Goal: Transaction & Acquisition: Purchase product/service

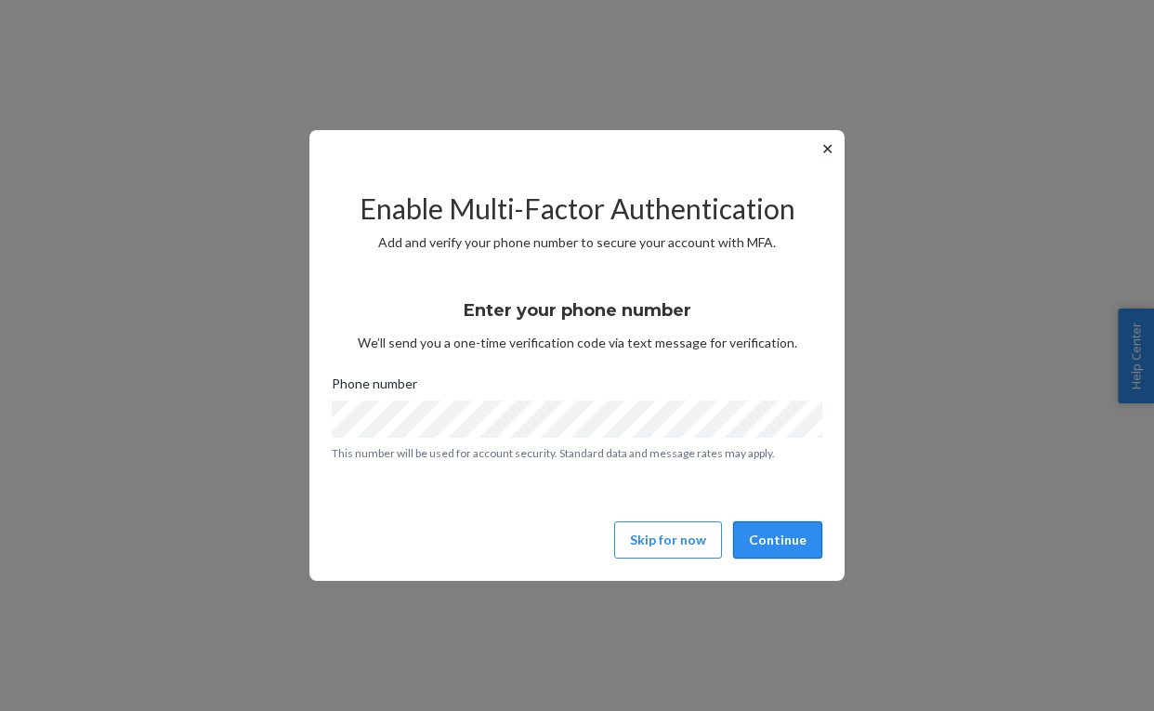
click at [782, 530] on button "Continue" at bounding box center [777, 539] width 89 height 37
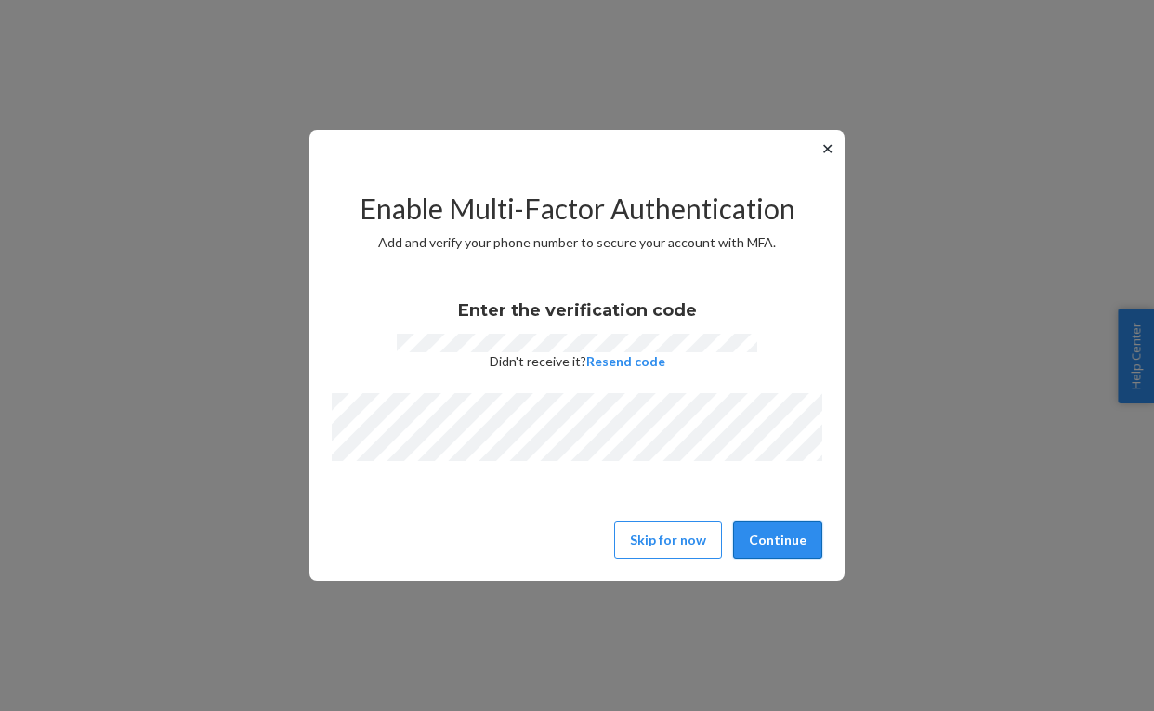
click at [789, 540] on button "Continue" at bounding box center [777, 539] width 89 height 37
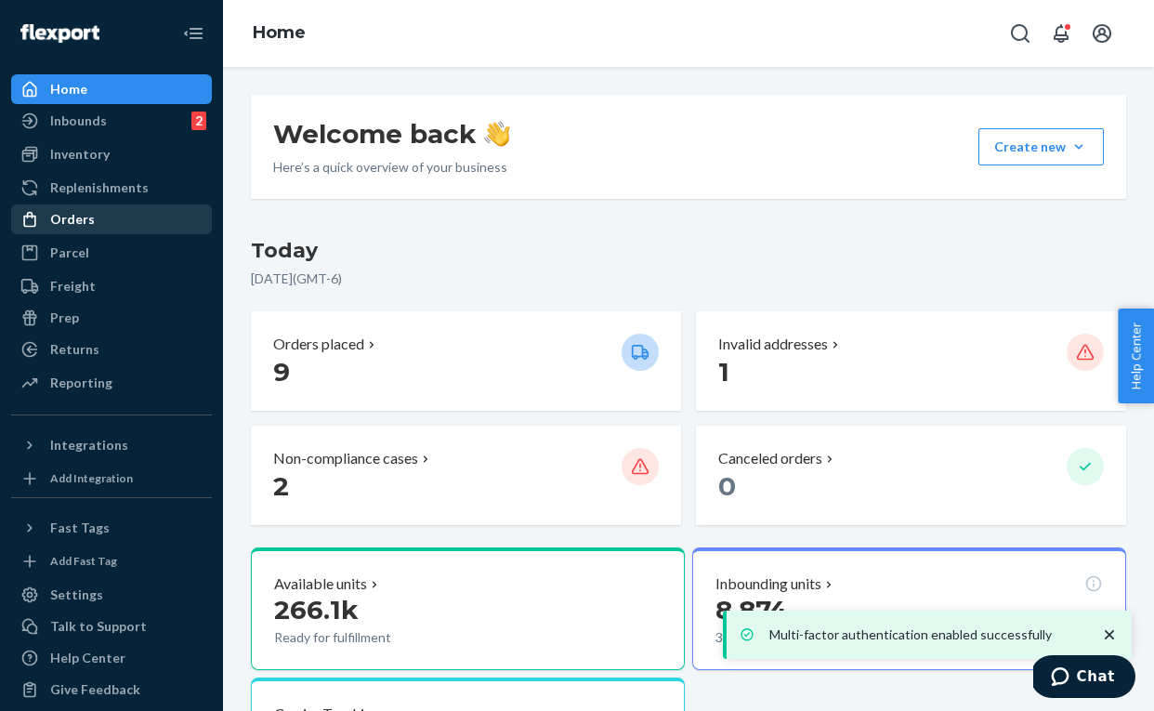
click at [72, 217] on div "Orders" at bounding box center [72, 219] width 45 height 19
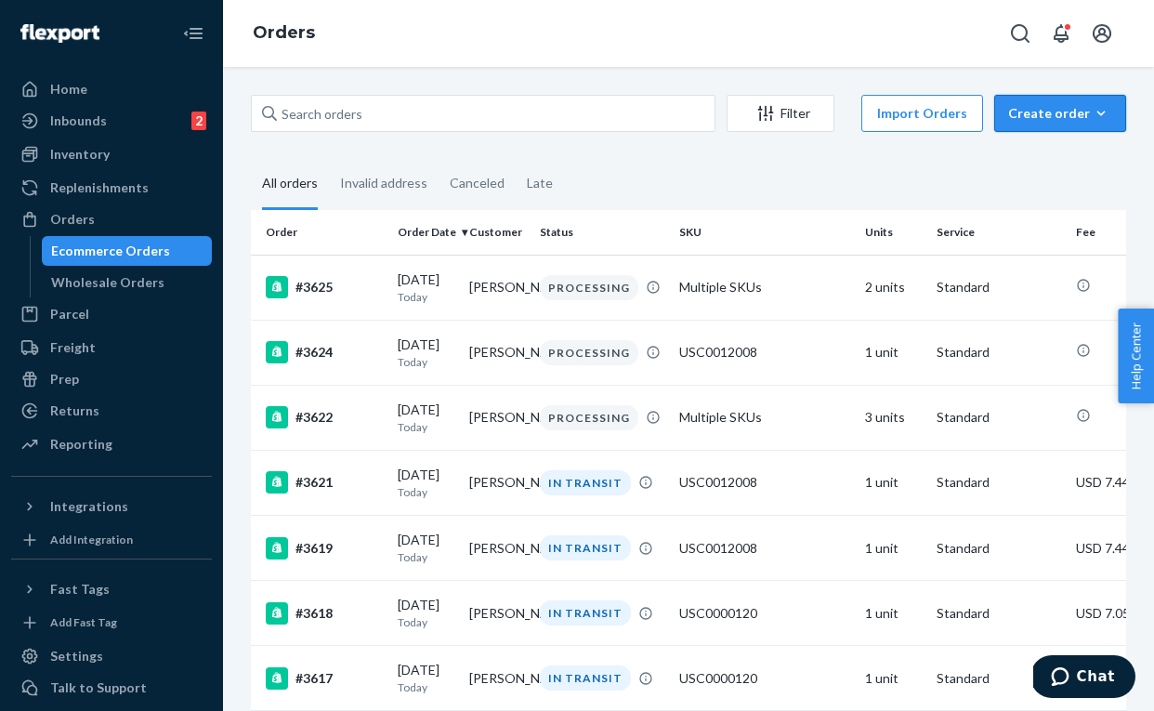
click at [1061, 116] on div "Create order" at bounding box center [1060, 113] width 104 height 19
click at [1069, 160] on span "Ecommerce order" at bounding box center [1071, 157] width 115 height 13
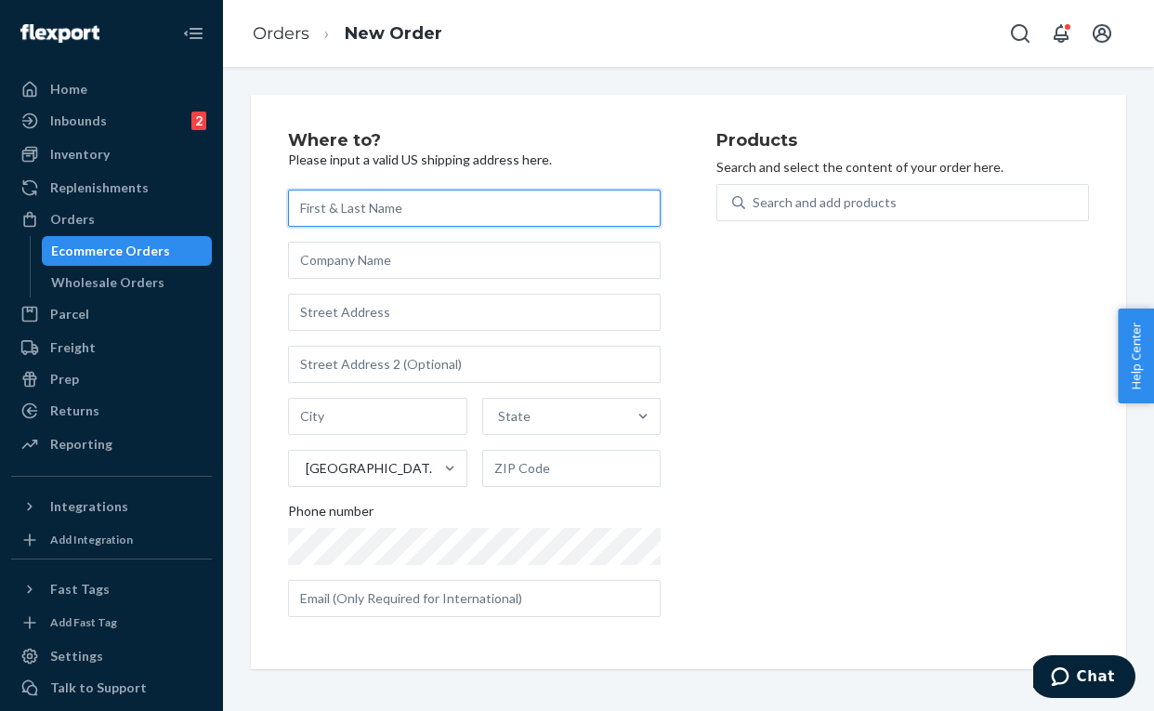
paste input "[PERSON_NAME]"
type input "[PERSON_NAME]"
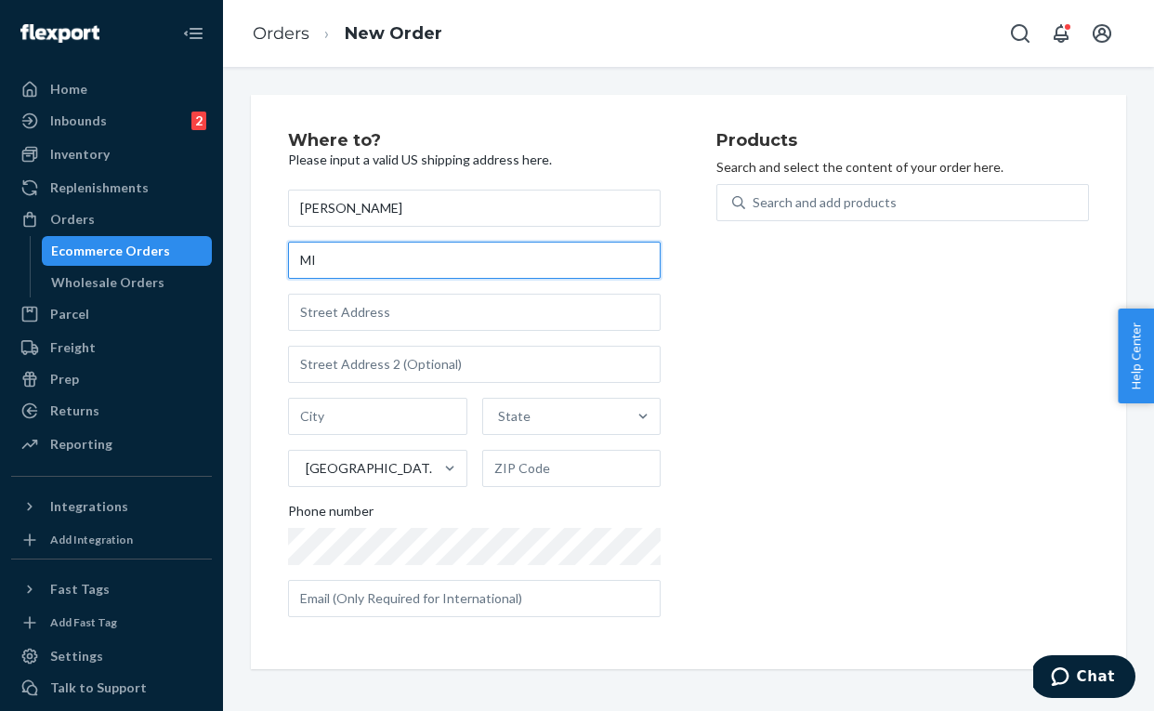
type input "M"
type input "MIDWAY"
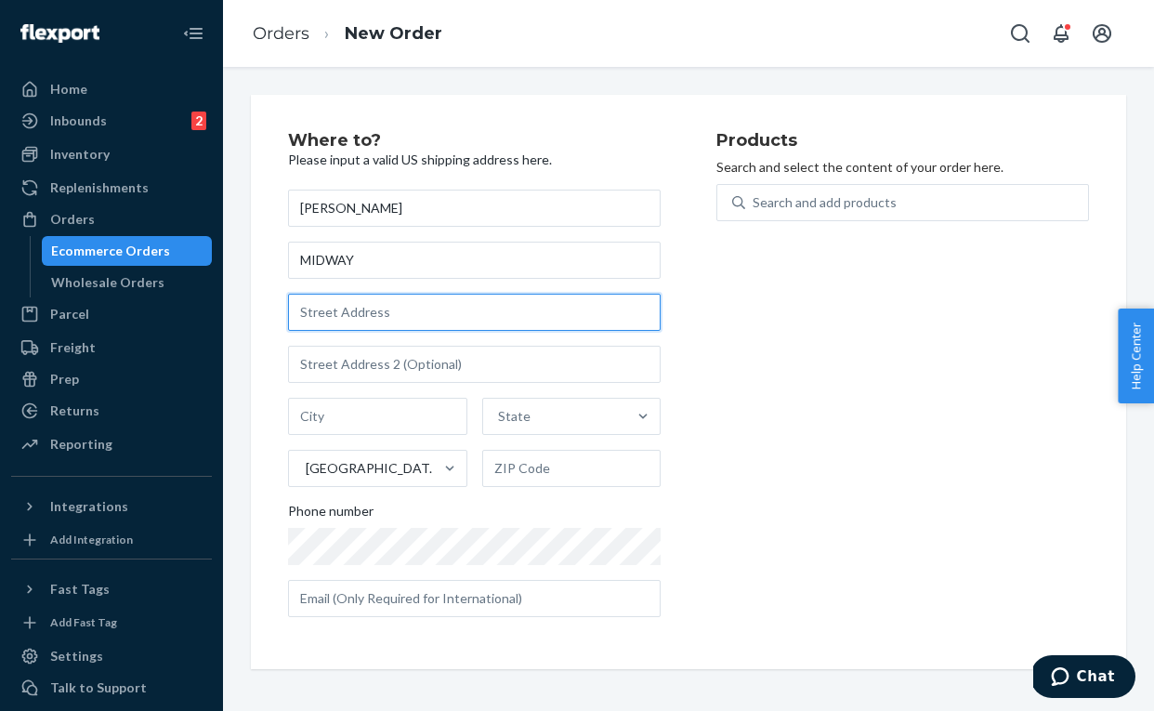
paste input "[STREET_ADDRESS]"
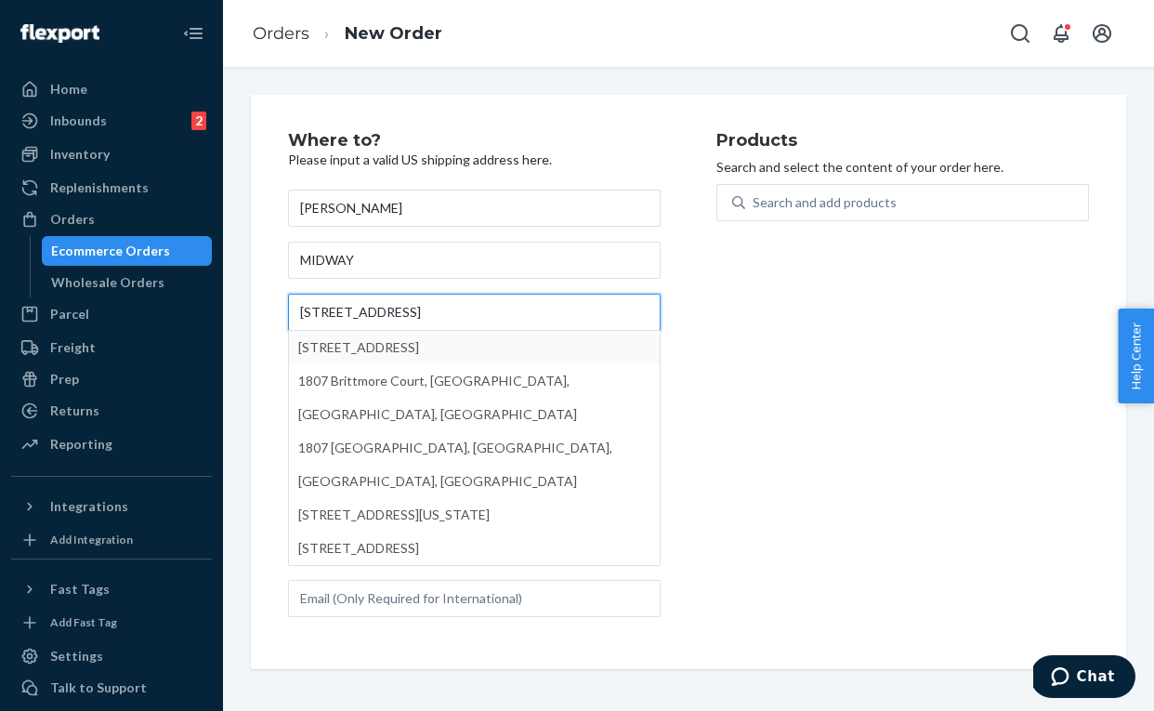
type input "[STREET_ADDRESS]"
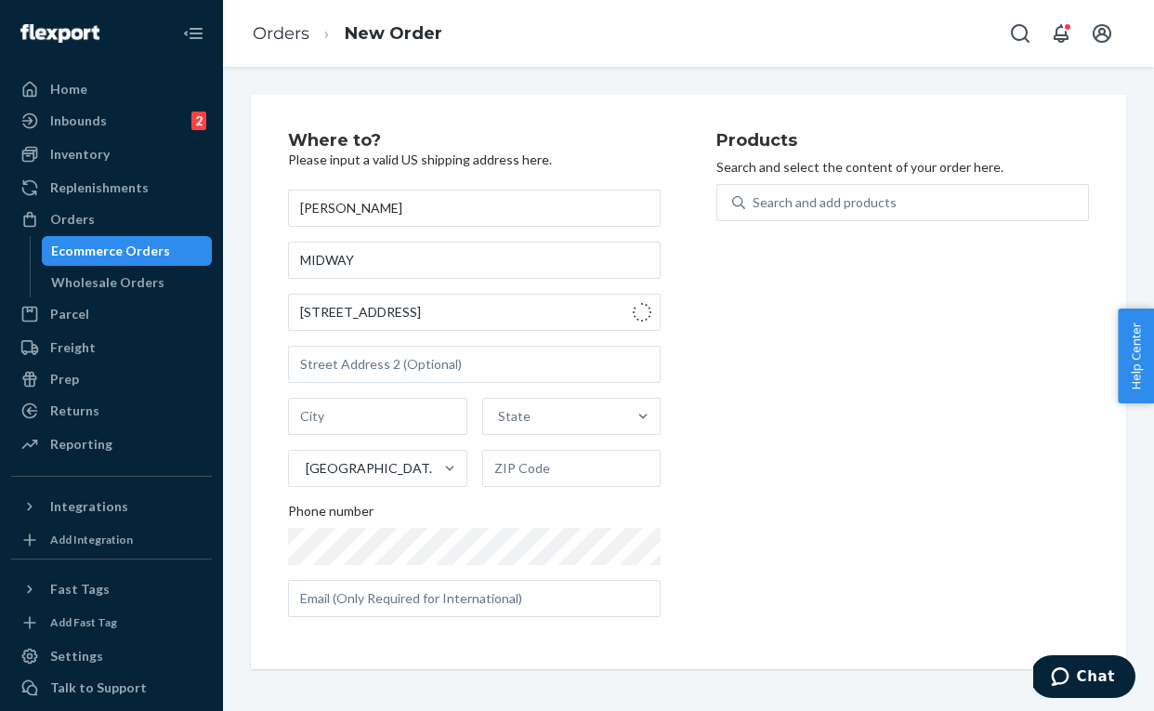
type input "[GEOGRAPHIC_DATA]"
type input "77043"
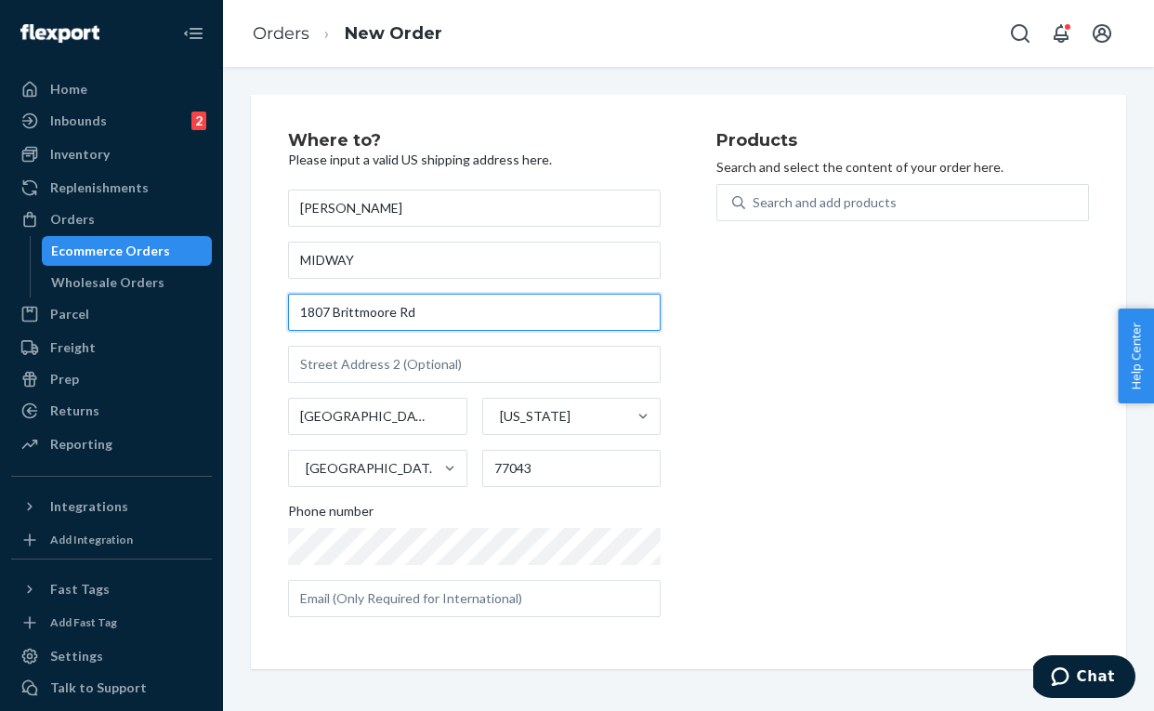
click at [479, 311] on input "1807 Brittmoore Rd" at bounding box center [474, 312] width 373 height 37
type input "1807 Brittmoore Rd"
click at [424, 320] on input "1807 Brittmoore Rd" at bounding box center [474, 312] width 373 height 37
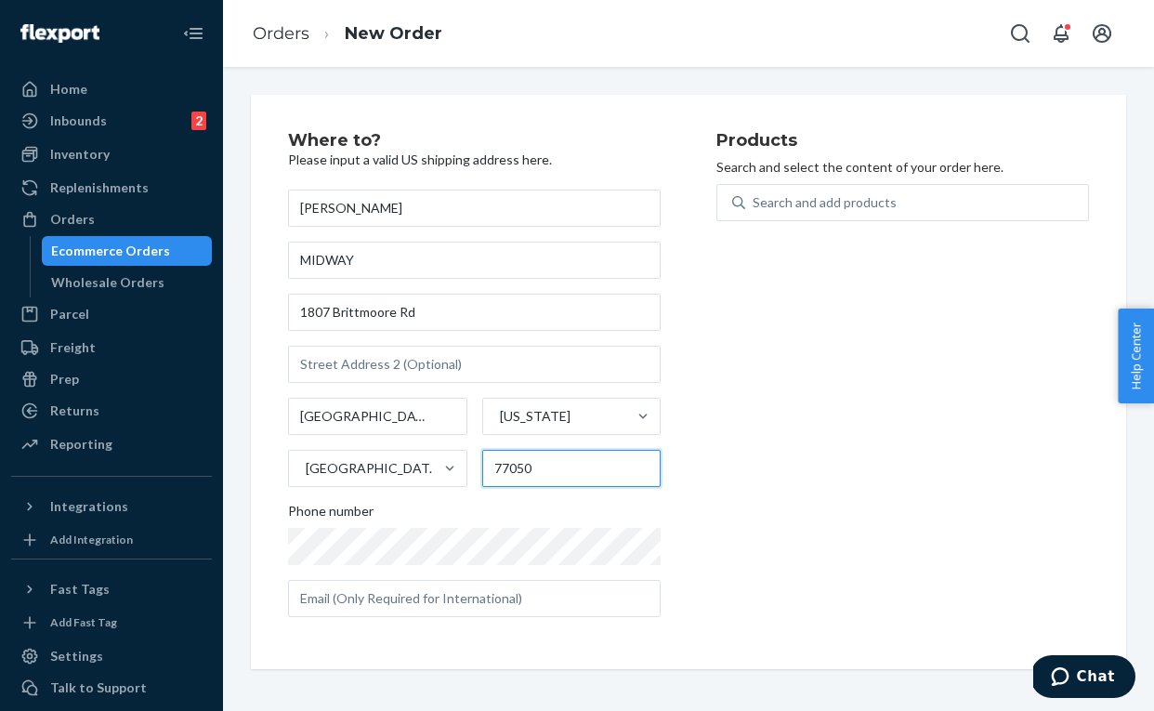
type input "77050"
click at [822, 463] on div "Products Search and select the content of your order here. Search and add produ…" at bounding box center [903, 382] width 373 height 500
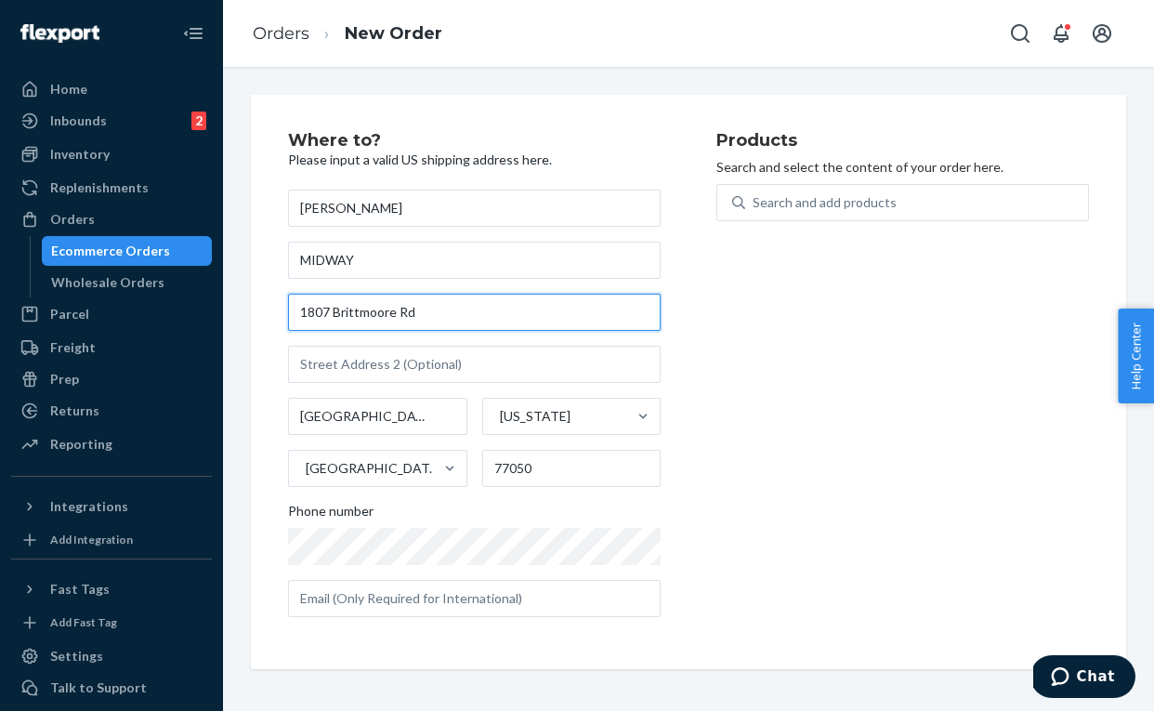
click at [539, 322] on input "1807 Brittmoore Rd" at bounding box center [474, 312] width 373 height 37
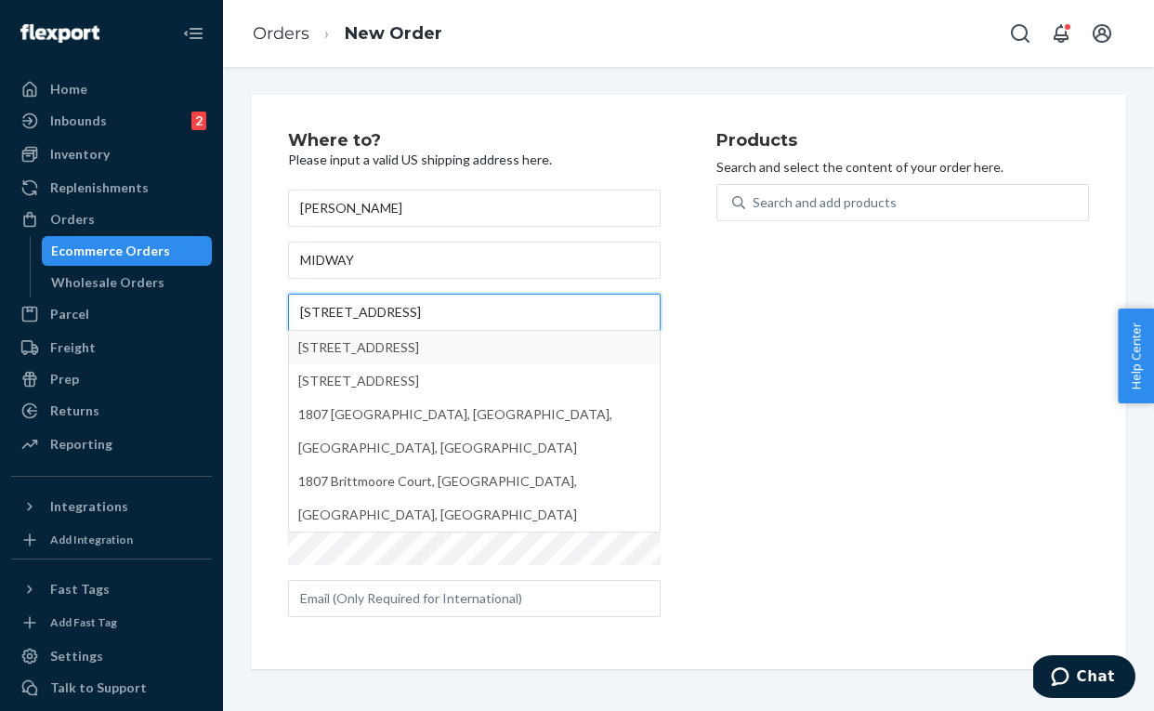
type input "[STREET_ADDRESS]"
type input "77043"
type input "1807 Brittmoore Rd"
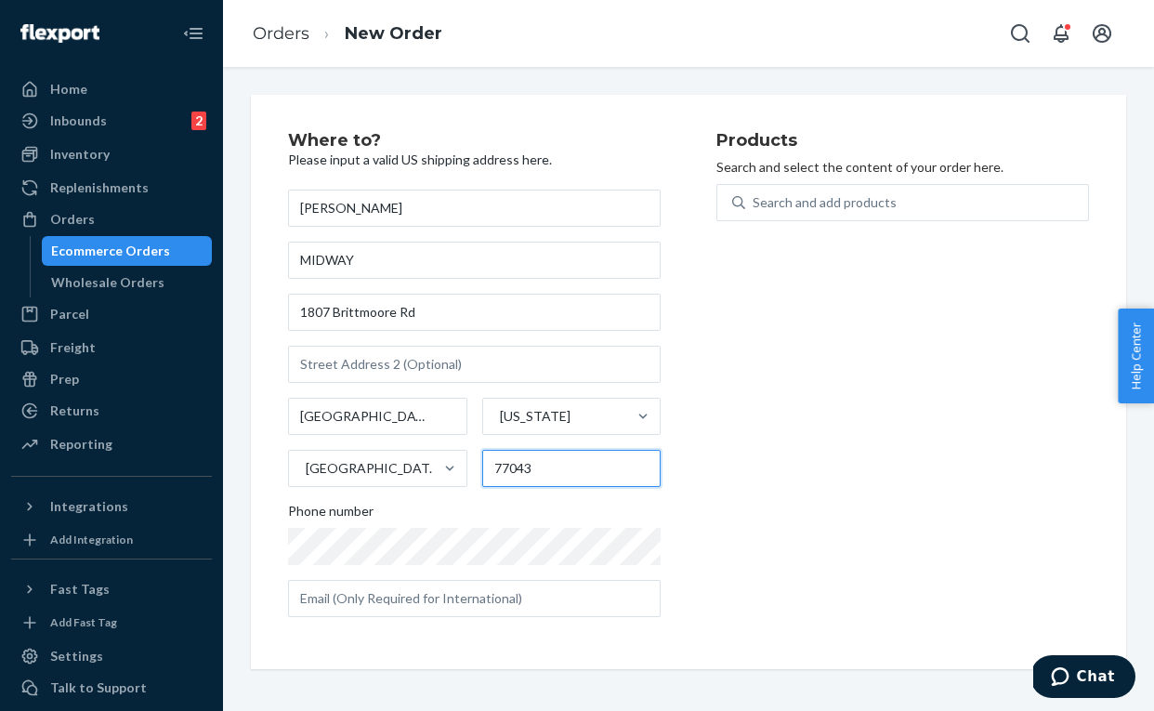
click at [582, 473] on input "77043" at bounding box center [571, 468] width 179 height 37
type input "77050"
click at [922, 488] on div "Products Search and select the content of your order here. Search and add produ…" at bounding box center [903, 382] width 373 height 500
click at [535, 557] on label "Phone number" at bounding box center [474, 533] width 373 height 63
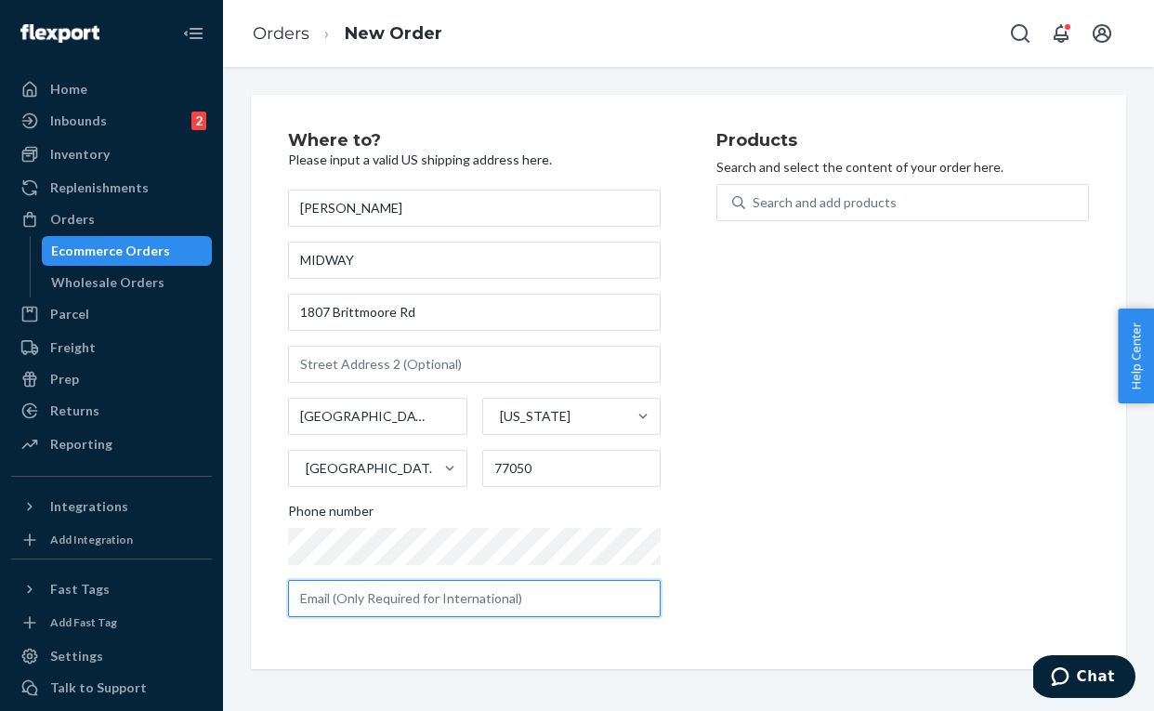
click at [446, 605] on input "text" at bounding box center [474, 598] width 373 height 37
paste input "[PERSON_NAME][EMAIL_ADDRESS][DOMAIN_NAME]>"
type input "[PERSON_NAME][EMAIL_ADDRESS][DOMAIN_NAME]"
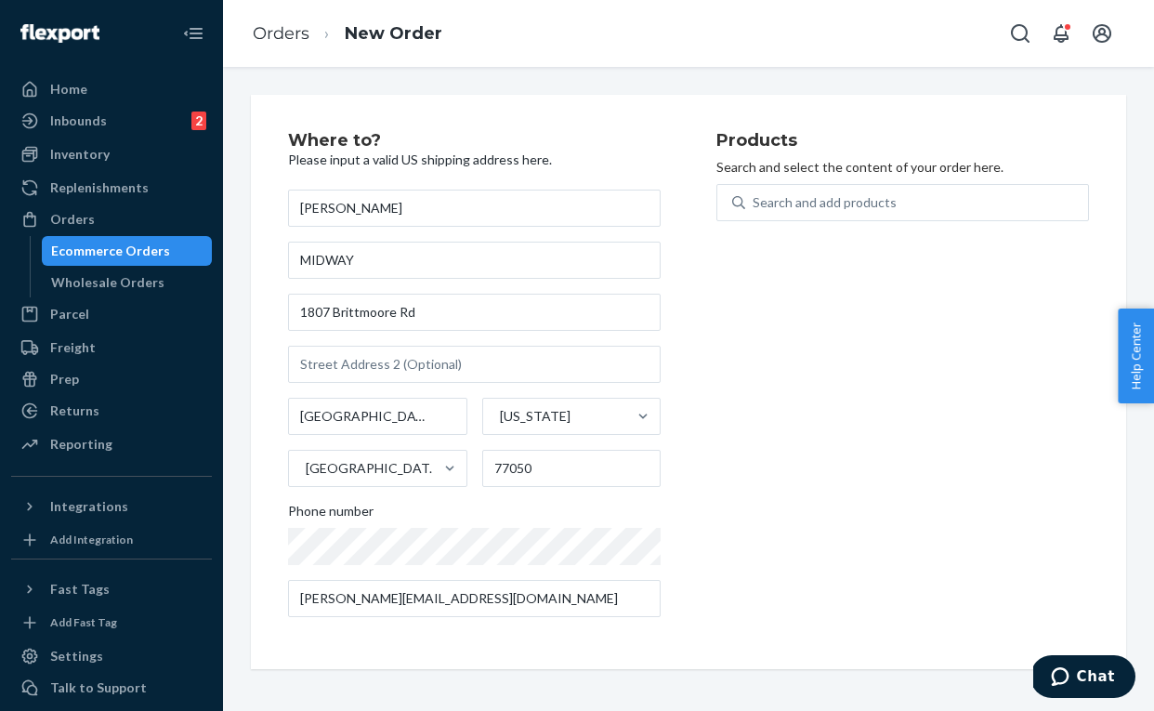
click at [779, 578] on div "Products Search and select the content of your order here. Search and add produ…" at bounding box center [903, 382] width 373 height 500
click at [826, 525] on div "Products Search and select the content of your order here. Search and add produ…" at bounding box center [903, 382] width 373 height 500
click at [800, 217] on div "Search and add products" at bounding box center [916, 202] width 343 height 33
click at [755, 212] on input "Search and add products" at bounding box center [754, 202] width 2 height 19
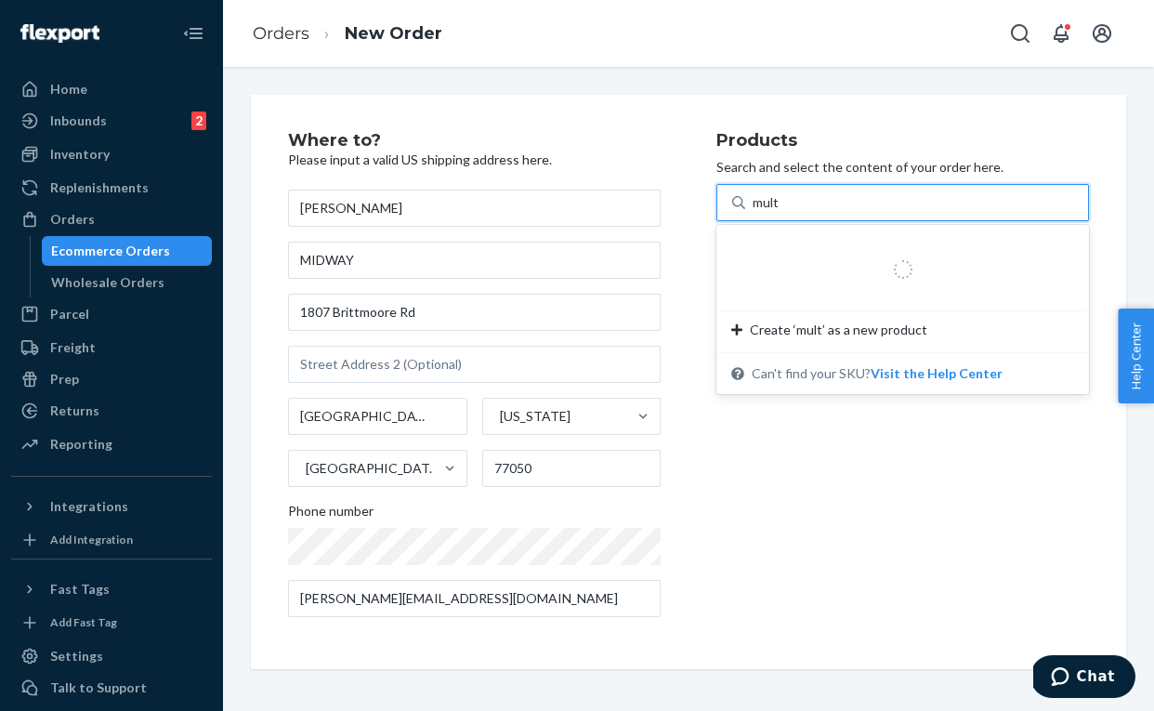
type input "multi"
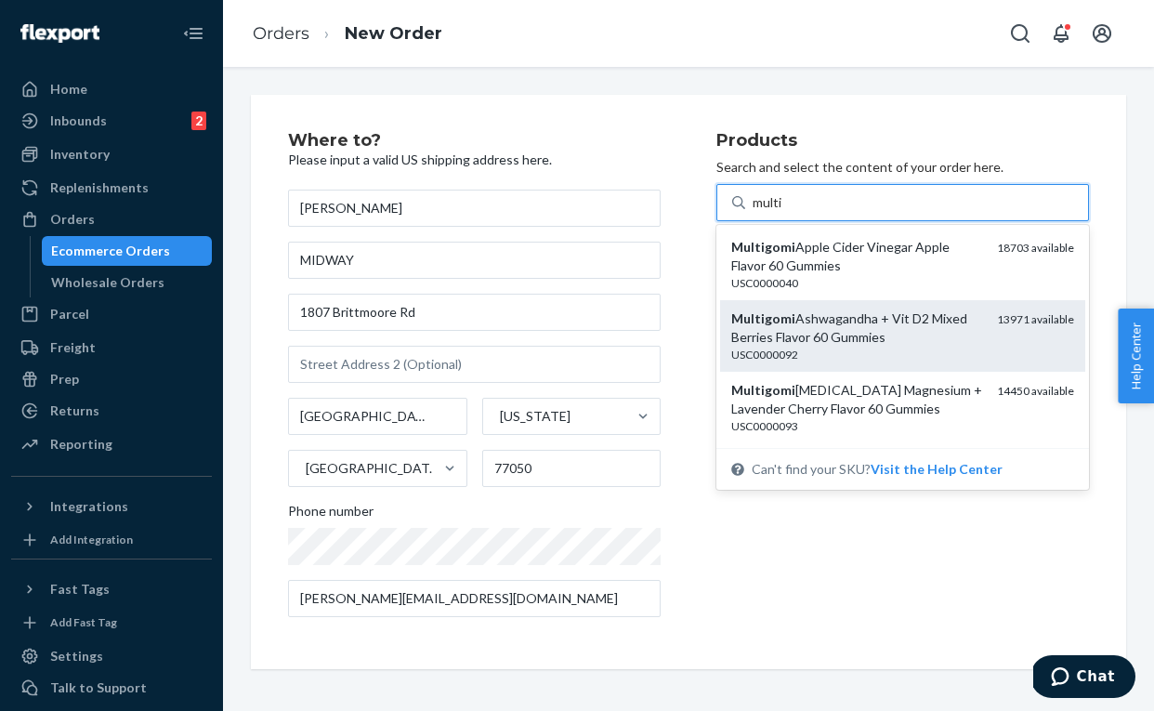
click at [886, 324] on div "Multigomi Ashwagandha + Vit D2 Mixed Berries Flavor 60 Gummies" at bounding box center [856, 327] width 251 height 37
click at [784, 212] on input "multi" at bounding box center [769, 202] width 32 height 19
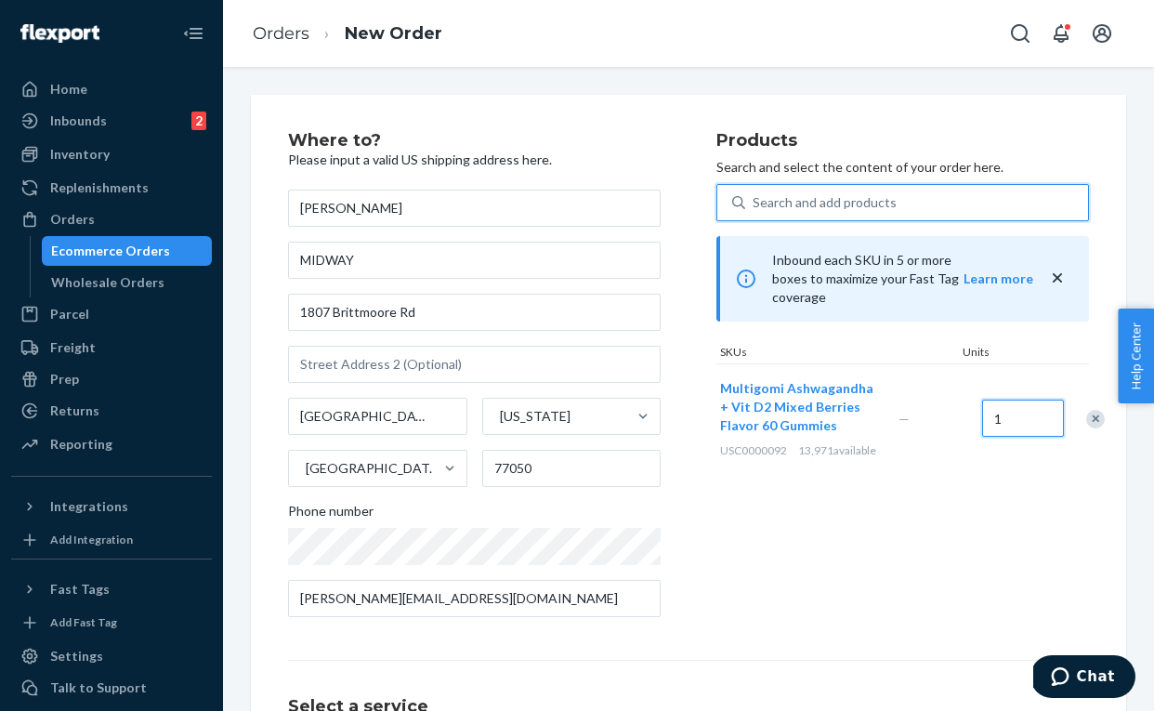
click at [1024, 416] on input "1" at bounding box center [1023, 418] width 82 height 37
click at [1034, 422] on input "160" at bounding box center [1023, 418] width 82 height 37
type input "16"
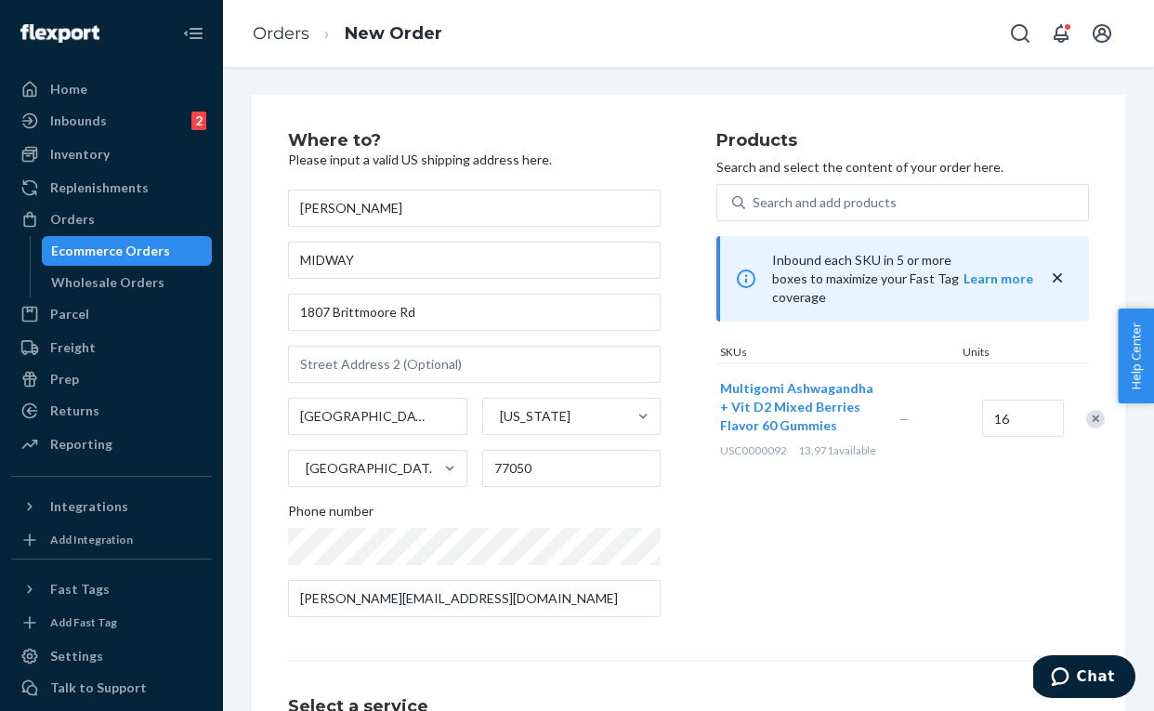
click at [1029, 449] on div "16" at bounding box center [1021, 418] width 84 height 75
click at [866, 198] on div "Search and add products" at bounding box center [825, 202] width 144 height 19
click at [755, 198] on input "0 results available. Use Up and Down to choose options, press Enter to select t…" at bounding box center [754, 202] width 2 height 19
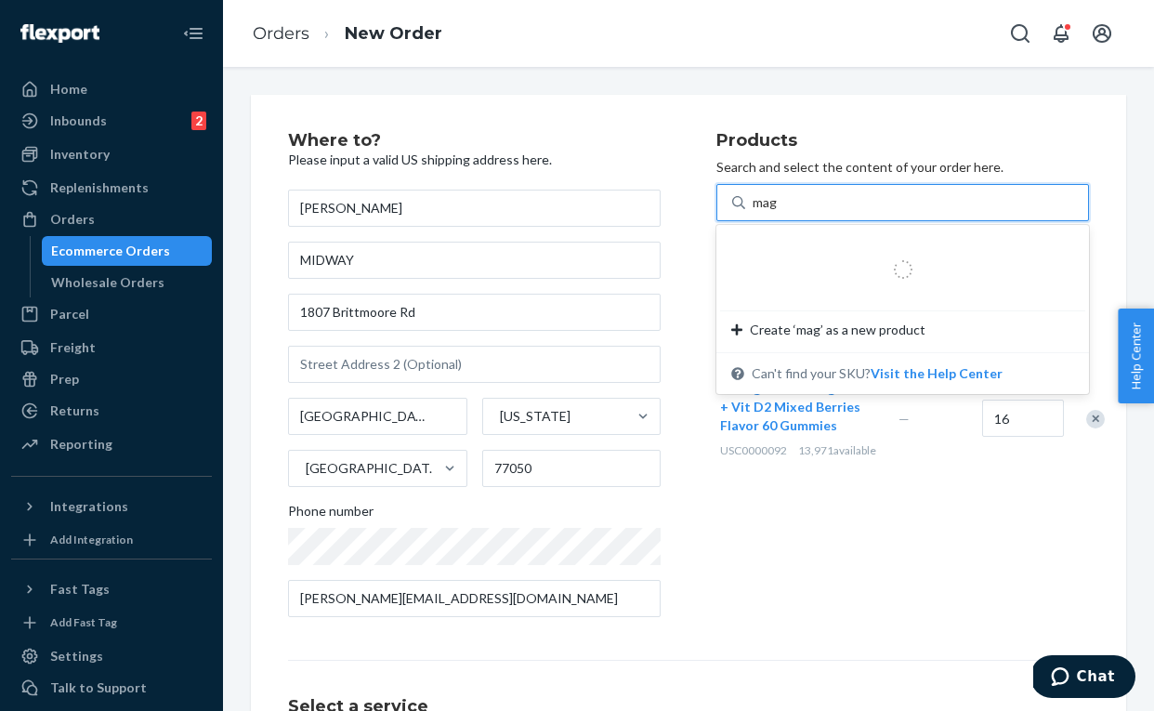
type input "magn"
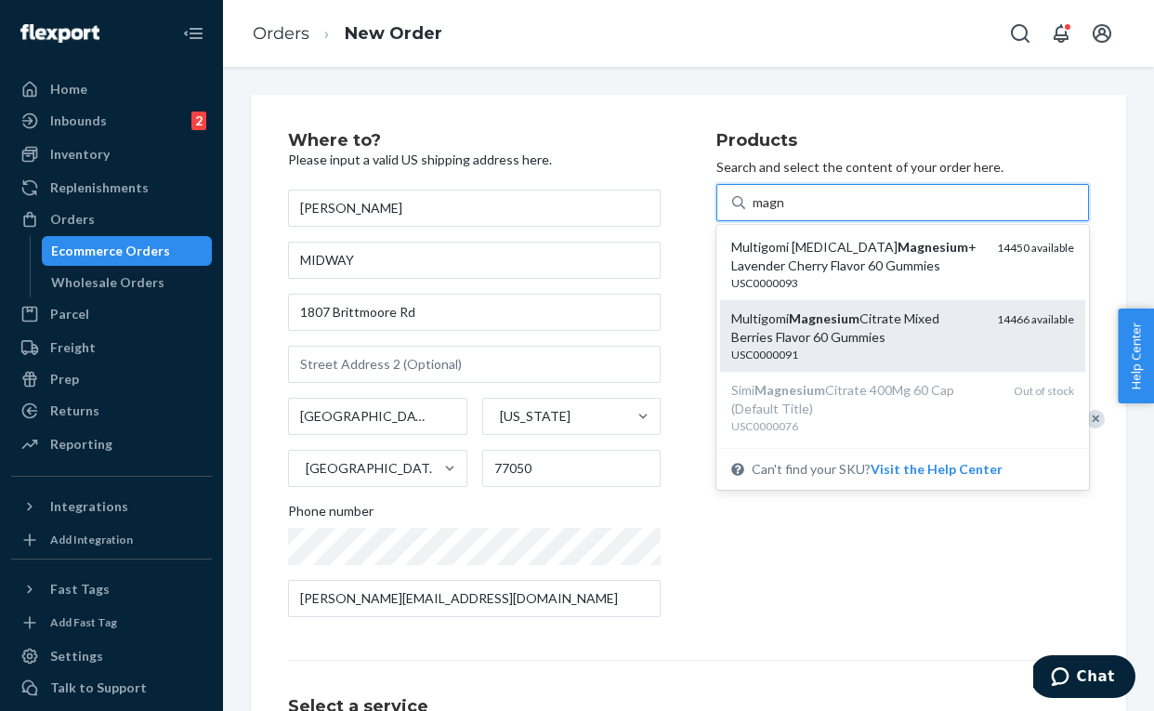
click at [916, 329] on div "Multigomi [MEDICAL_DATA] Mixed Berries Flavor 60 Gummies" at bounding box center [856, 327] width 251 height 37
click at [786, 212] on input "magn" at bounding box center [769, 202] width 33 height 19
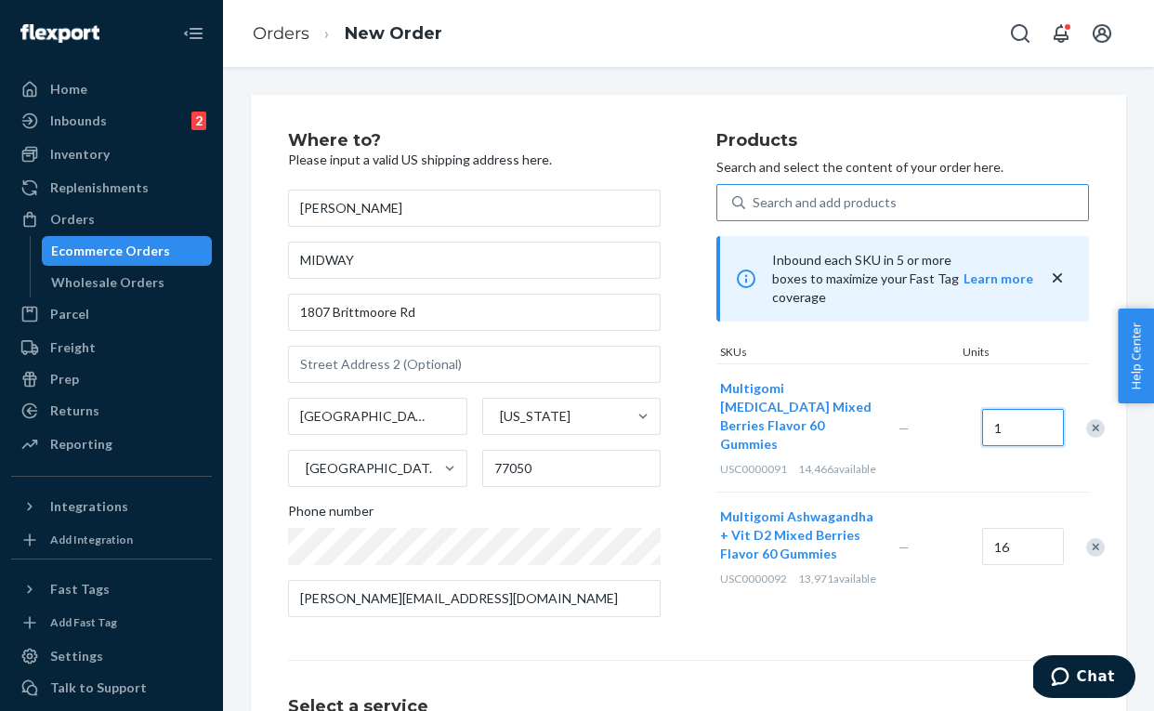
click at [1016, 411] on input "1" at bounding box center [1023, 427] width 82 height 37
type input "16"
click at [881, 211] on div "Search and add products" at bounding box center [916, 202] width 343 height 33
click at [755, 211] on input "0 results available. Use Up and Down to choose options, press Enter to select t…" at bounding box center [754, 202] width 2 height 19
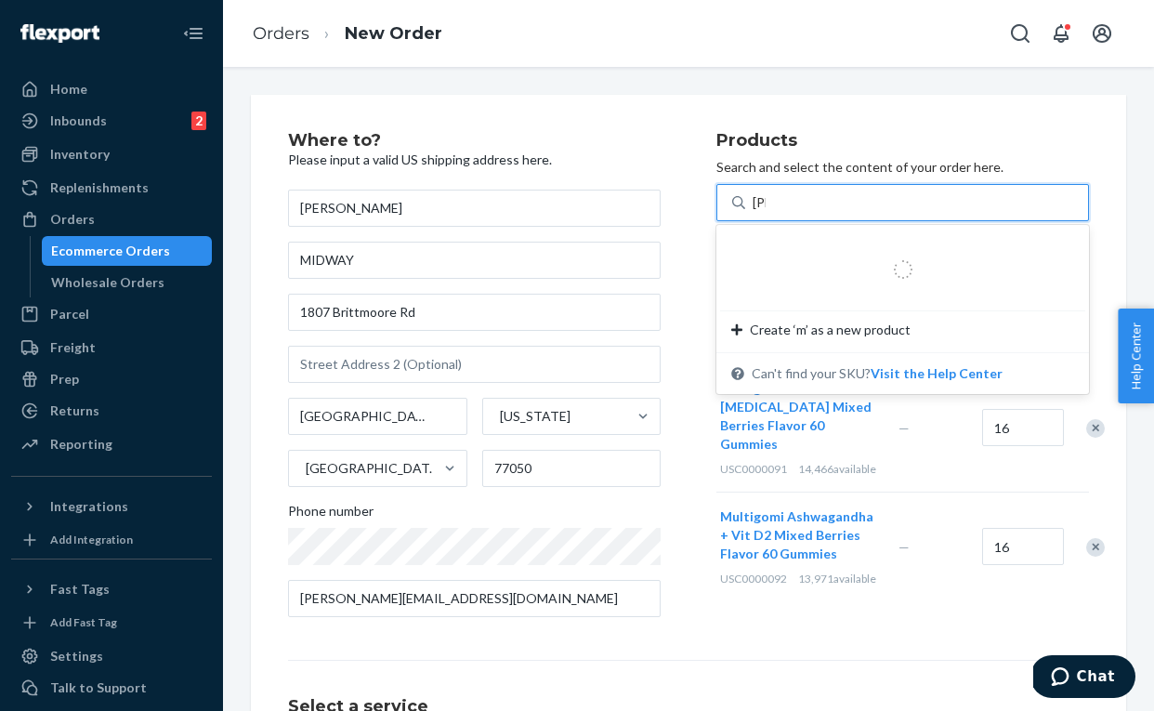
type input "mela"
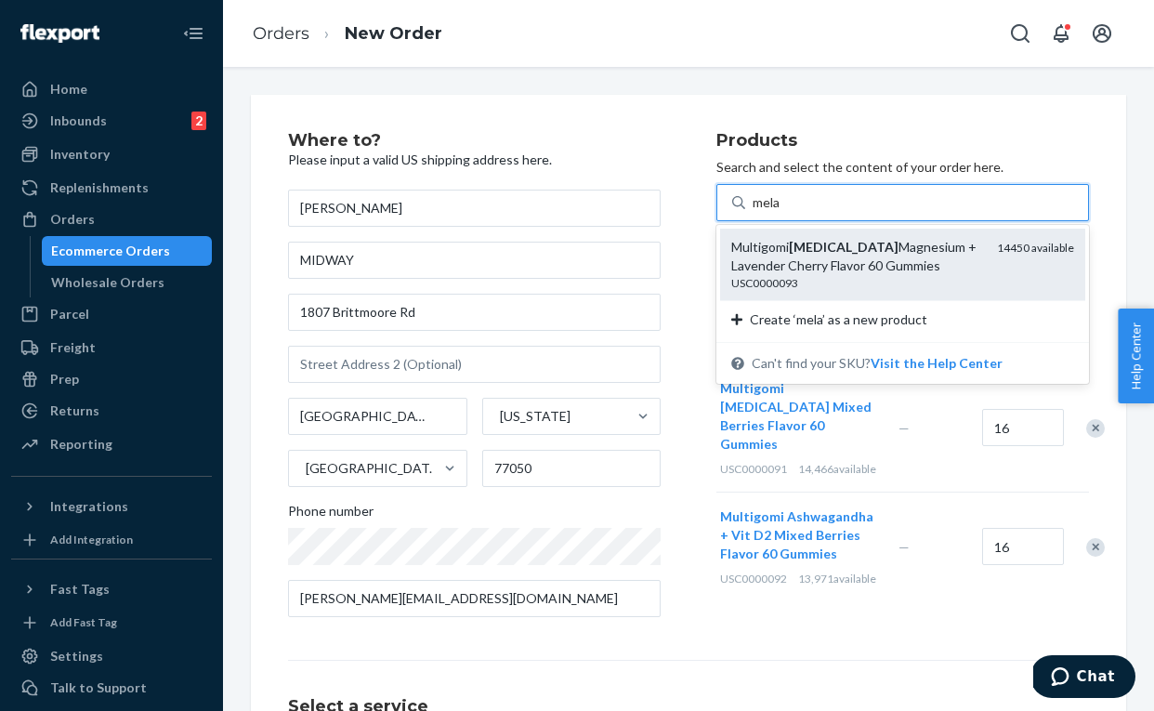
click at [775, 243] on div "Multigomi [MEDICAL_DATA] Magnesium + Lavender Cherry Flavor 60 Gummies" at bounding box center [856, 256] width 251 height 37
click at [775, 212] on input "mela" at bounding box center [768, 202] width 30 height 19
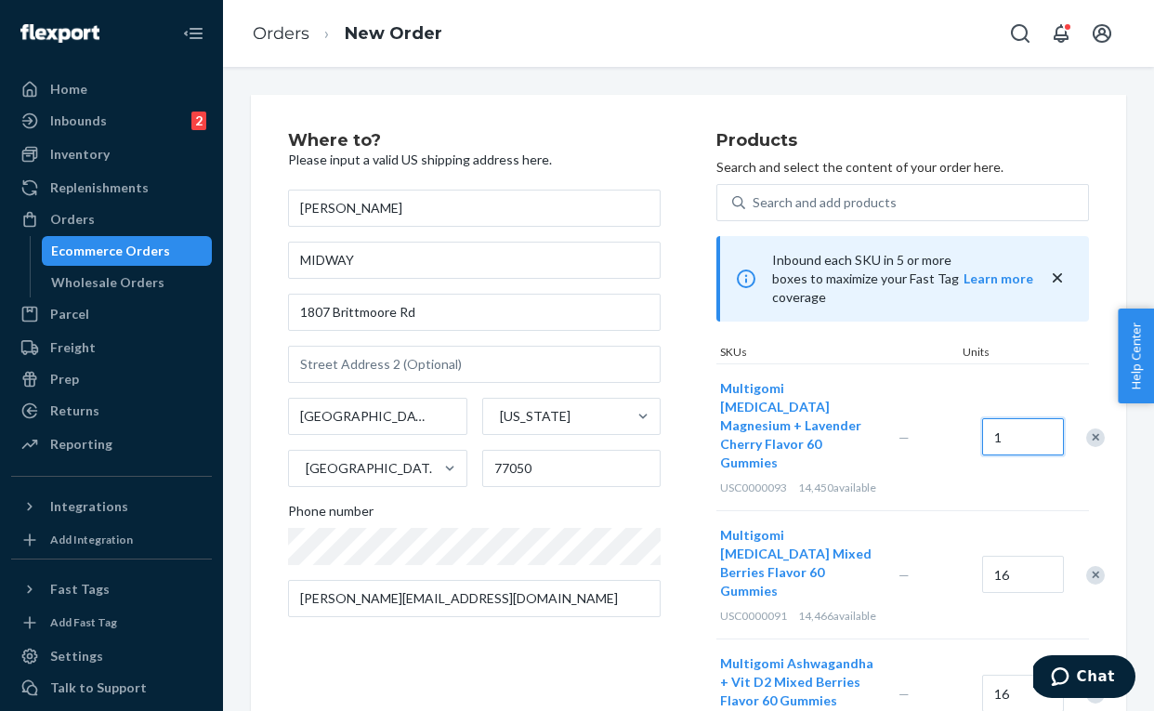
click at [1033, 418] on input "1" at bounding box center [1023, 436] width 82 height 37
type input "16"
click at [1104, 286] on div "Where to? Please input a valid US shipping address here. [PERSON_NAME] [GEOGRAP…" at bounding box center [688, 575] width 875 height 961
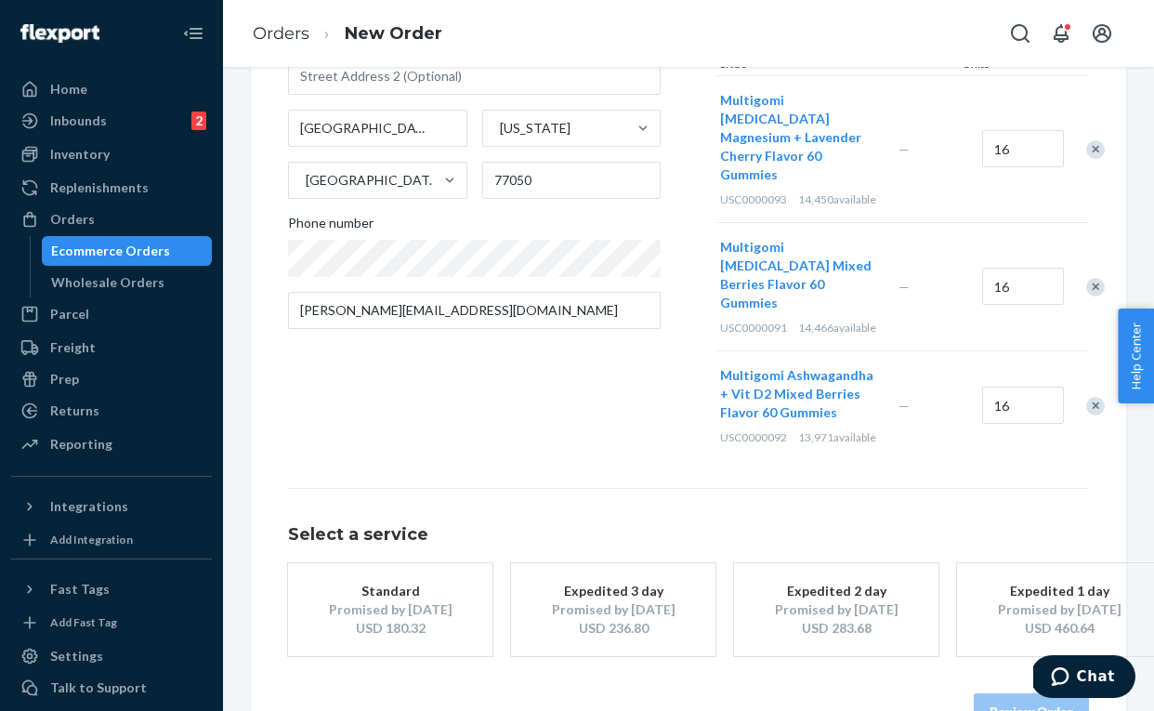
scroll to position [287, 0]
click at [666, 581] on button "Expedited 3 day Promised by [DATE] USD 236.80" at bounding box center [613, 610] width 204 height 93
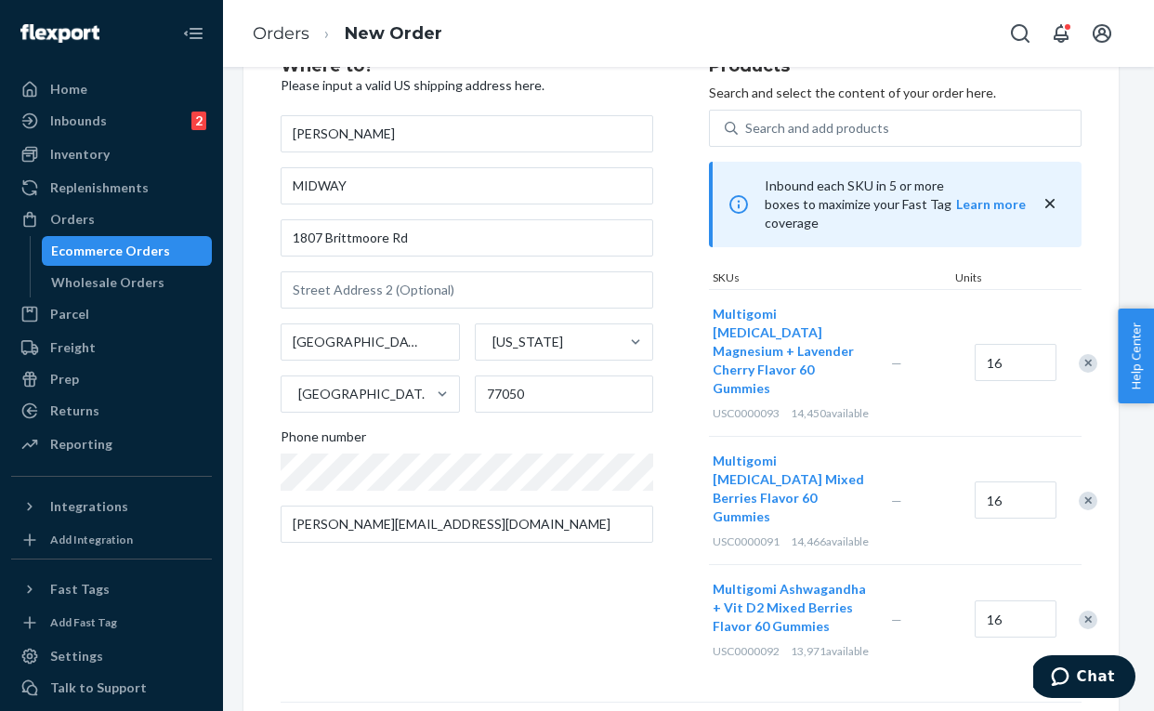
scroll to position [71, 7]
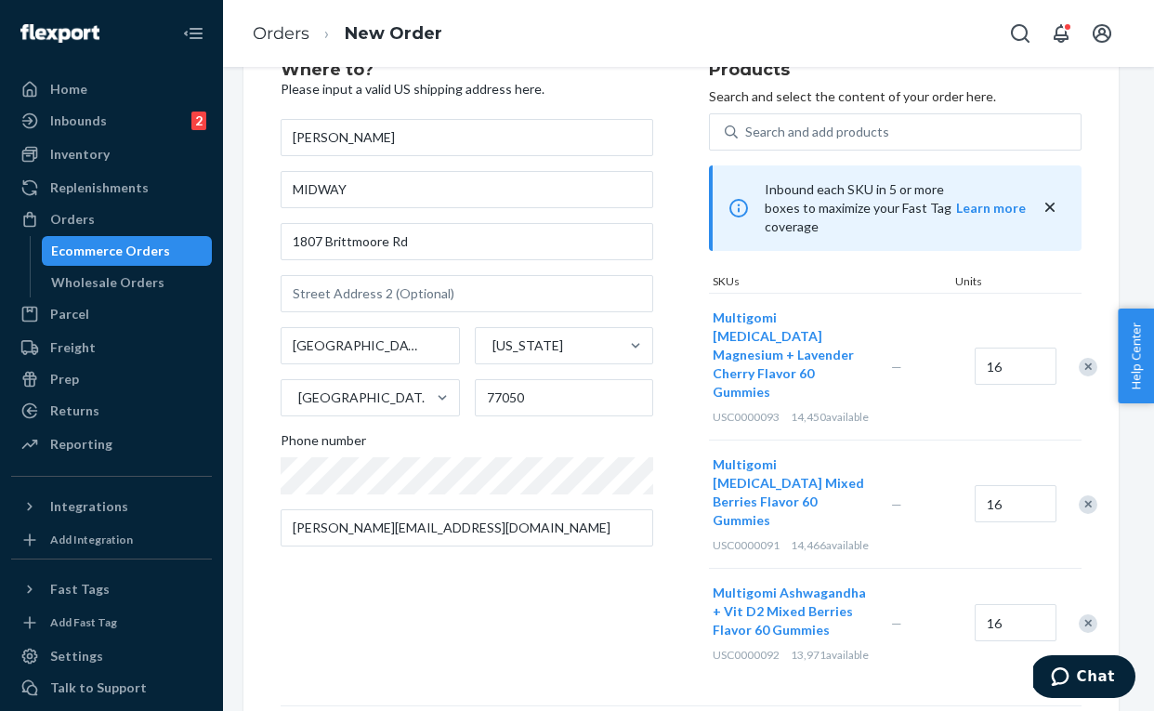
click at [1050, 203] on icon "close" at bounding box center [1050, 207] width 19 height 19
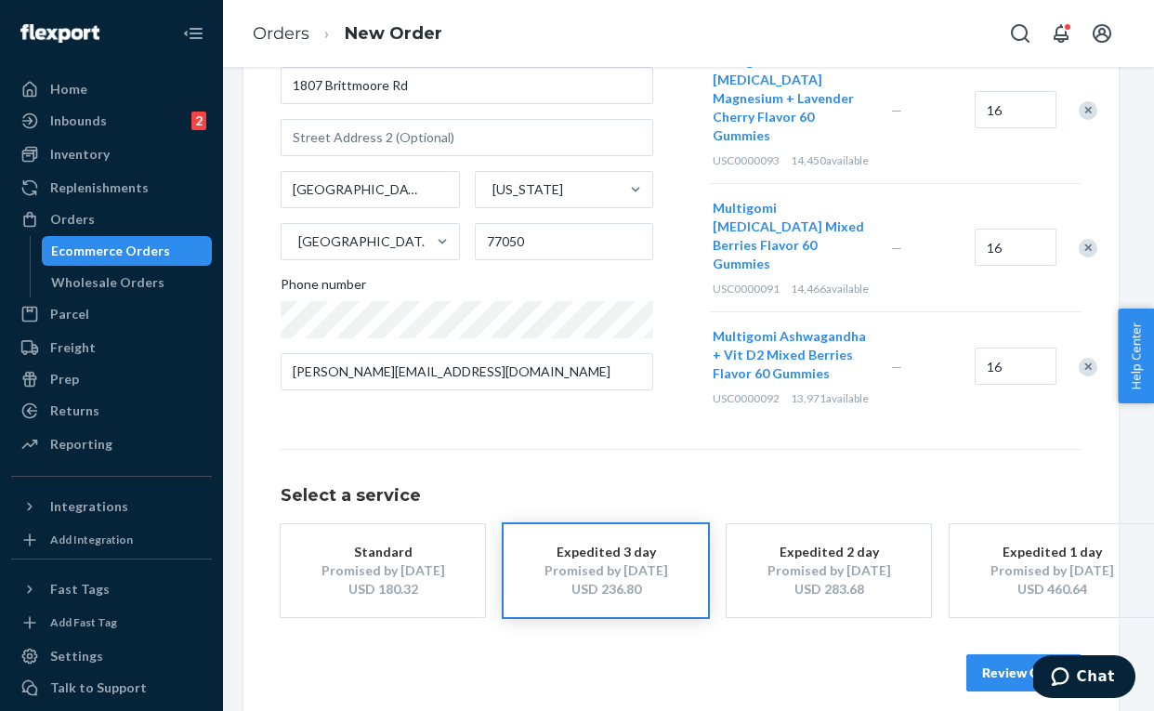
scroll to position [0, 0]
click at [979, 654] on button "Review Order" at bounding box center [1024, 672] width 115 height 37
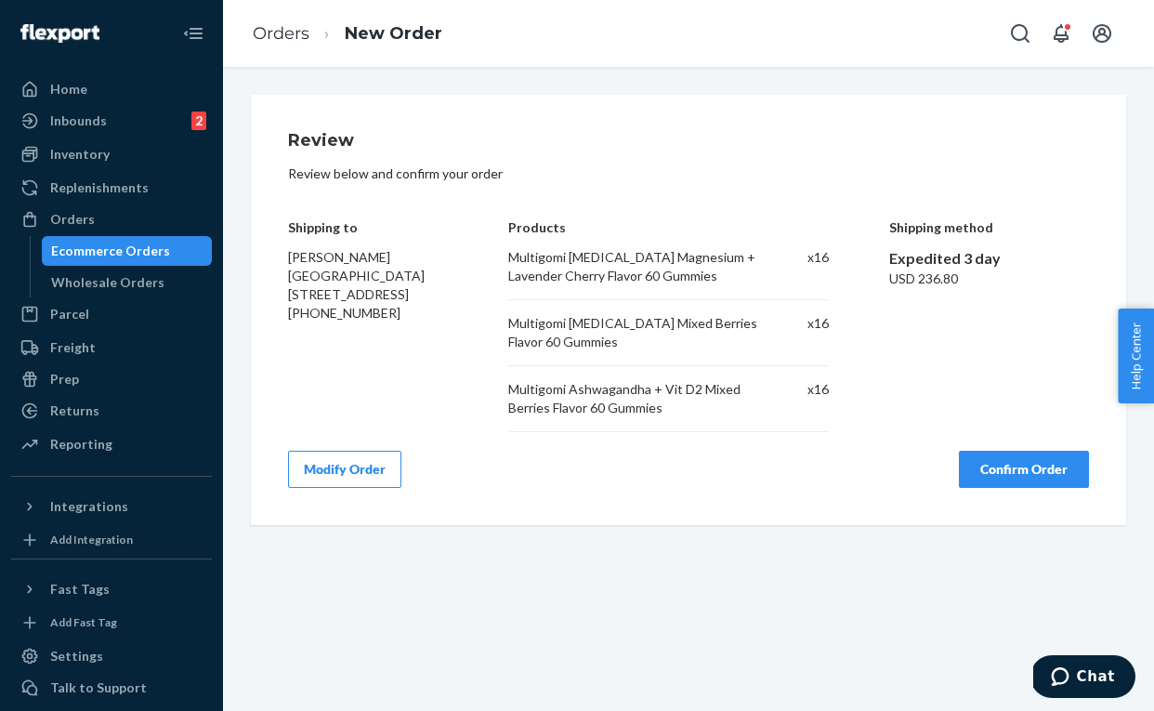
click at [986, 472] on button "Confirm Order" at bounding box center [1024, 469] width 130 height 37
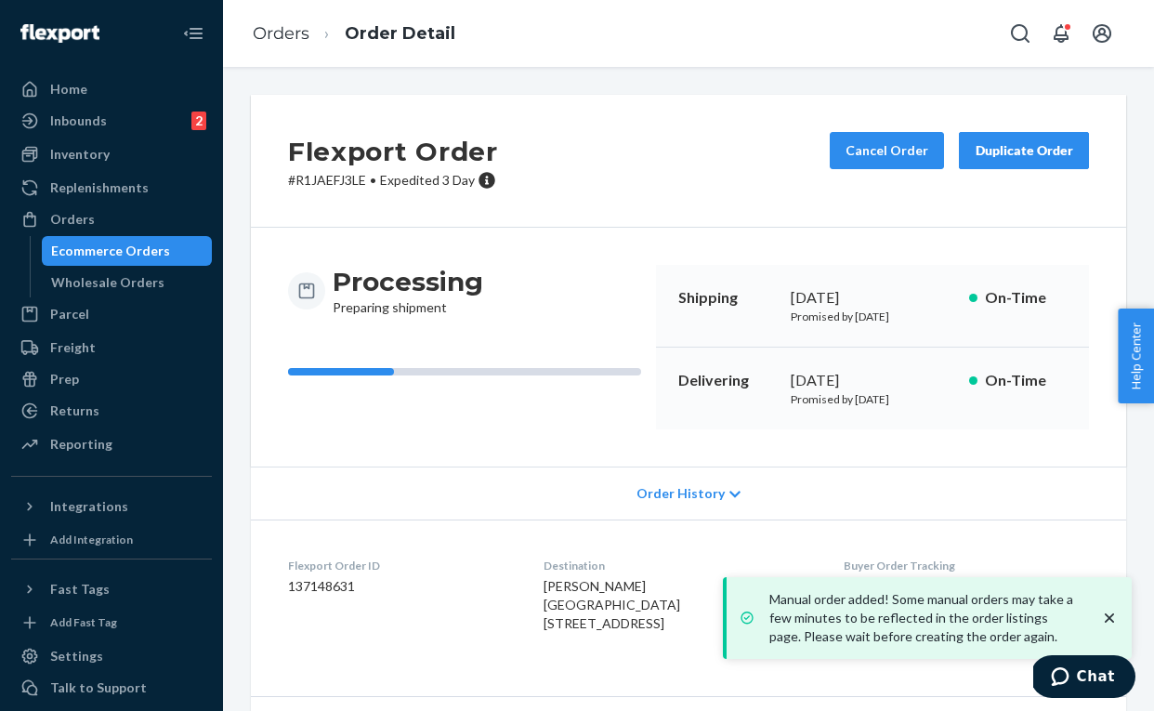
click at [1109, 614] on icon "close toast" at bounding box center [1109, 618] width 19 height 19
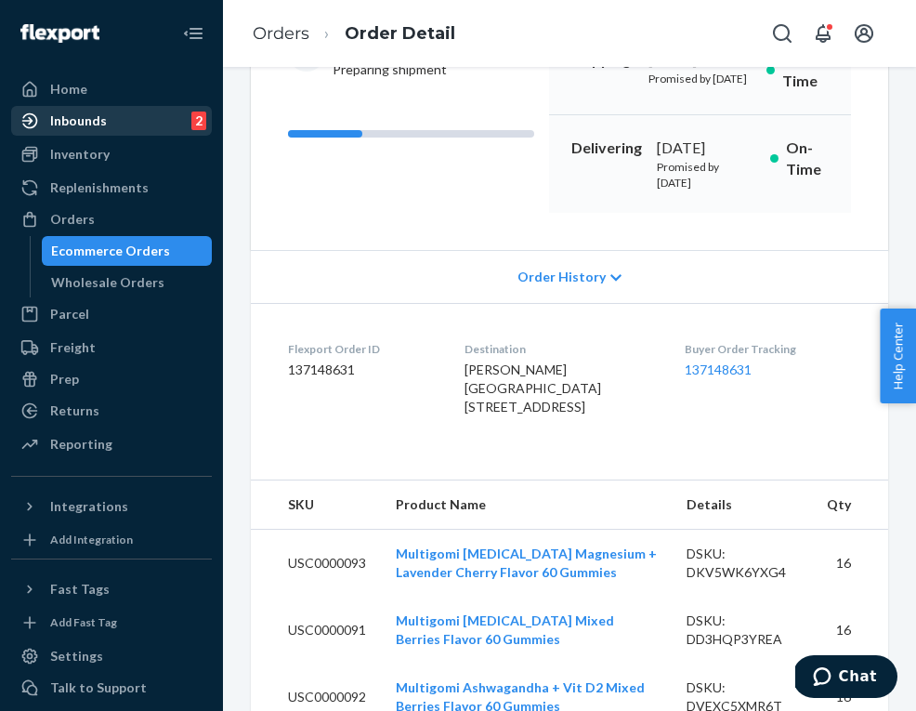
click at [132, 112] on div "Inbounds 2" at bounding box center [111, 121] width 197 height 26
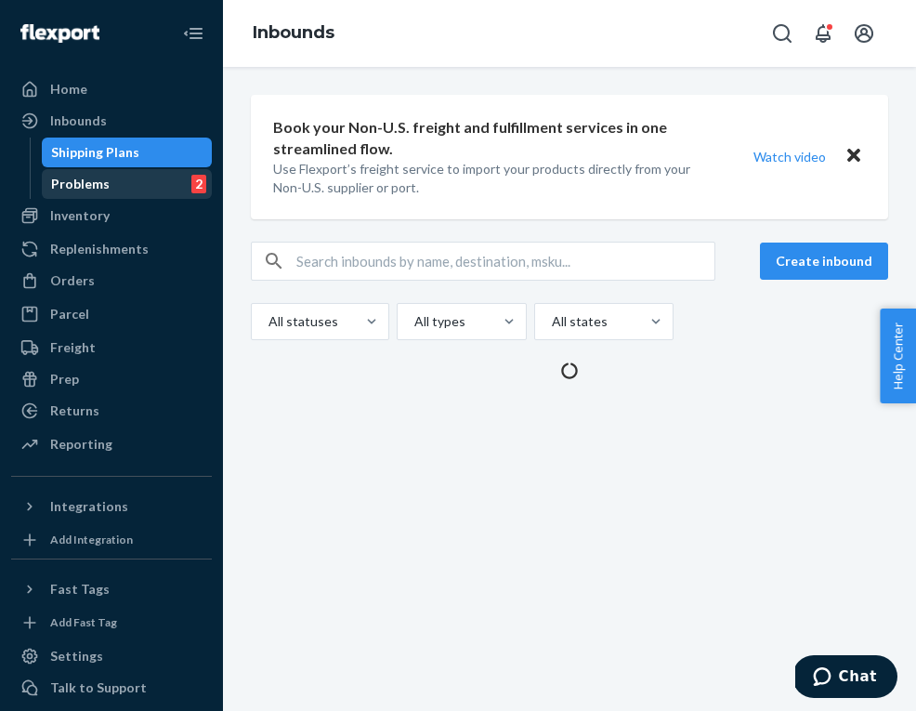
click at [158, 190] on div "Problems 2" at bounding box center [127, 184] width 167 height 26
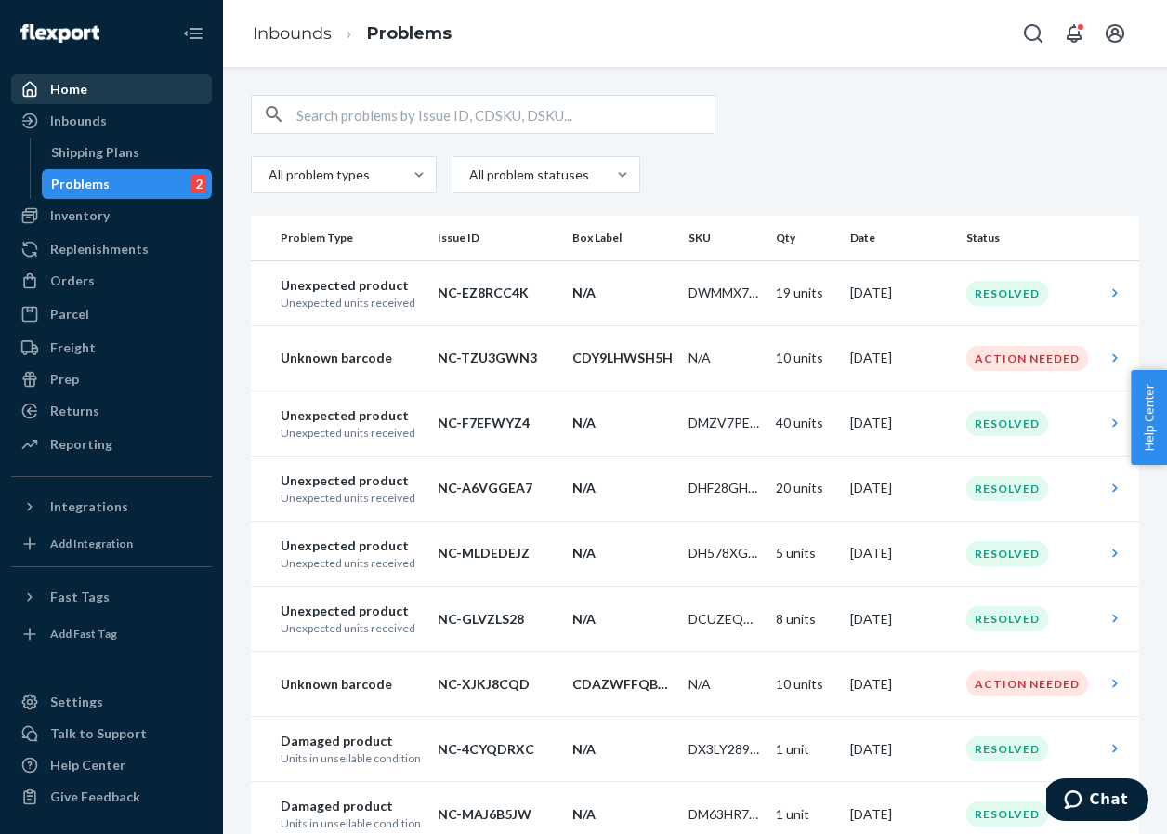
click at [73, 92] on div "Home" at bounding box center [68, 89] width 37 height 19
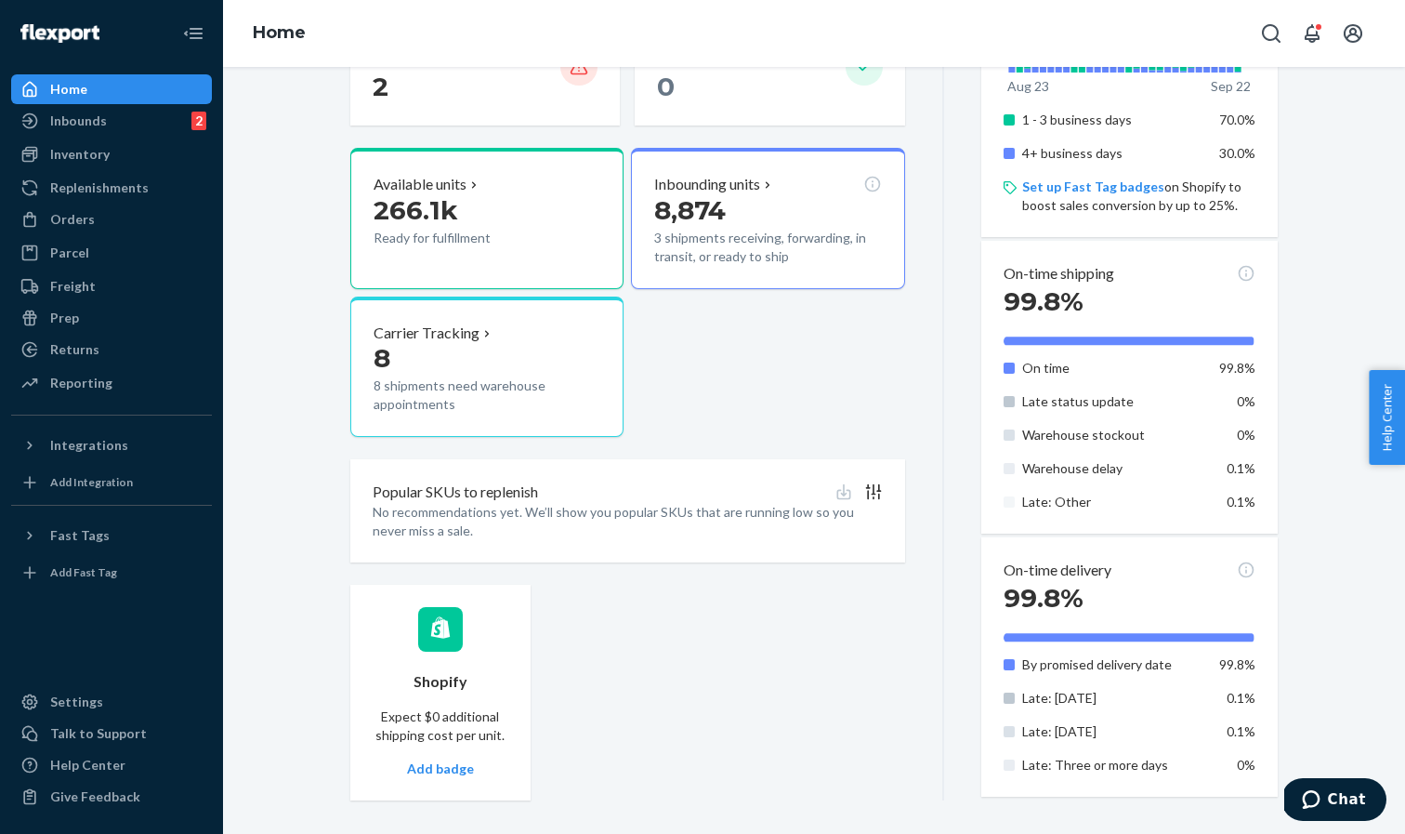
scroll to position [399, 0]
click at [108, 118] on div "Inbounds 2" at bounding box center [111, 121] width 197 height 26
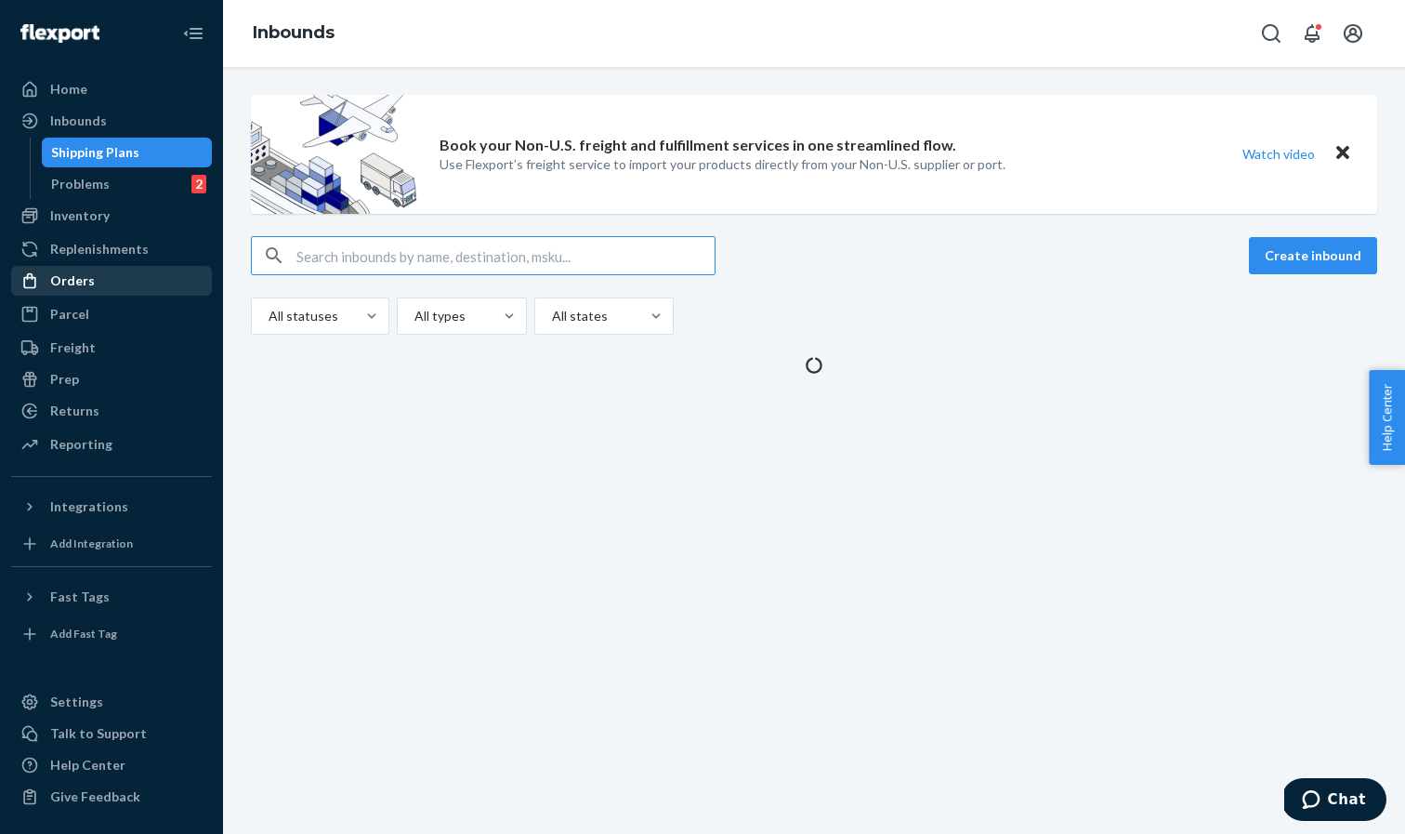
click at [115, 279] on div "Orders" at bounding box center [111, 281] width 197 height 26
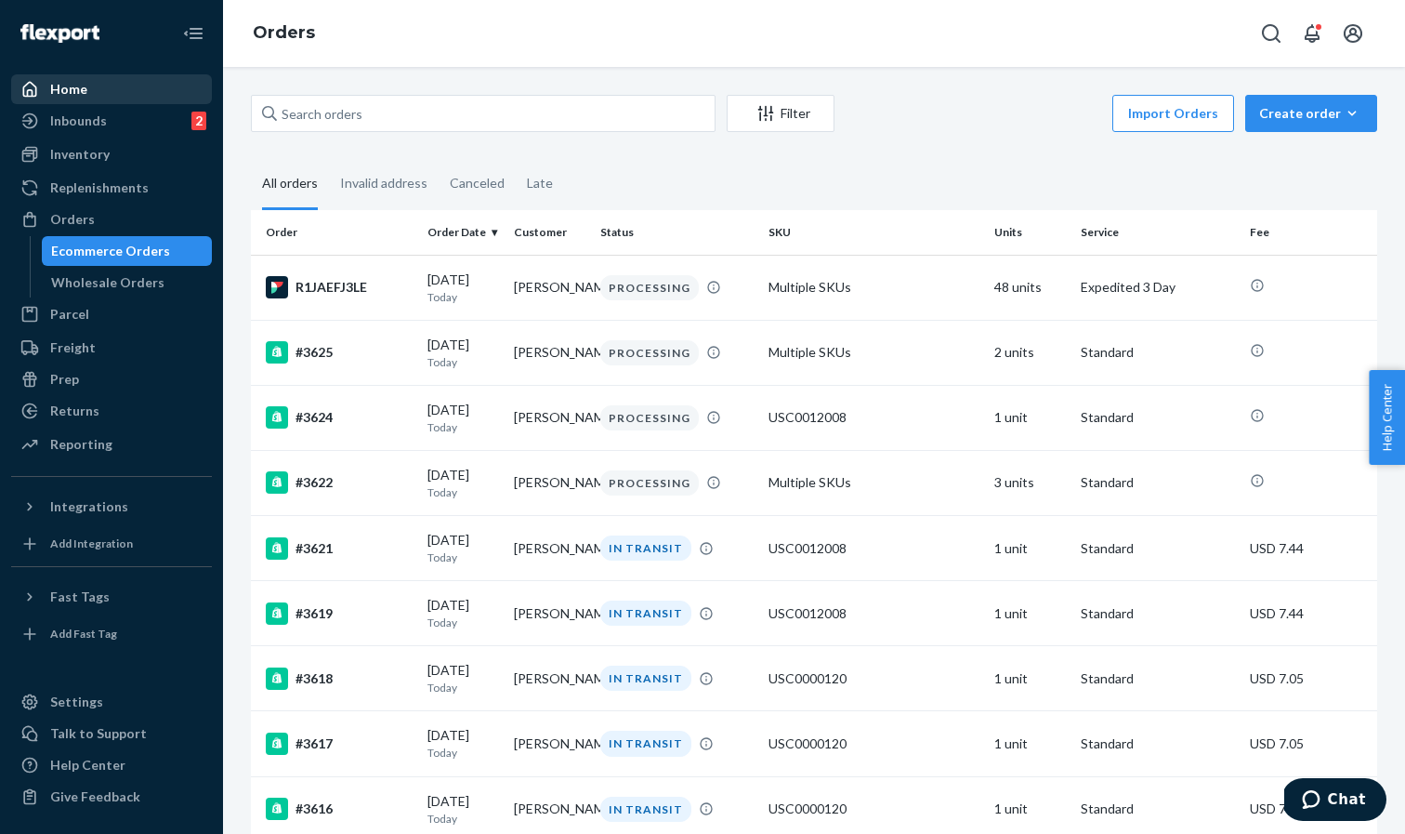
click at [101, 97] on div "Home" at bounding box center [111, 89] width 197 height 26
